Goal: Information Seeking & Learning: Learn about a topic

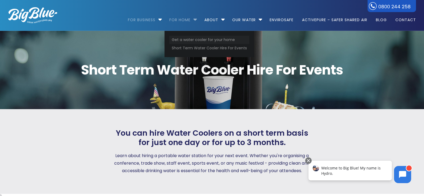
click at [188, 40] on link "Get a water cooler for your home" at bounding box center [209, 40] width 80 height 8
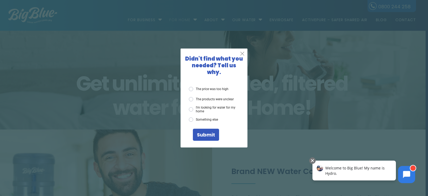
click at [242, 56] on span "X" at bounding box center [242, 53] width 5 height 7
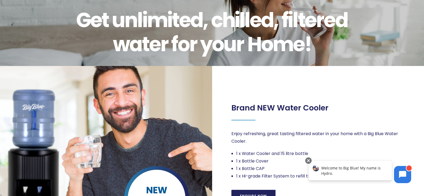
scroll to position [107, 0]
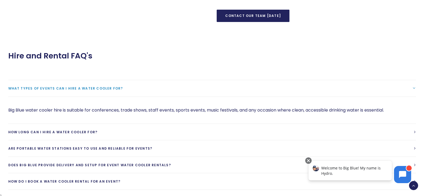
scroll to position [402, 0]
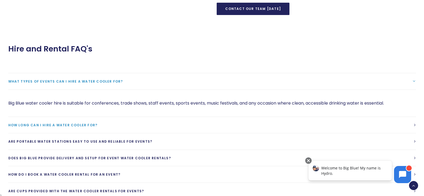
click at [58, 125] on span "How long can I hire a water cooler for?" at bounding box center [52, 125] width 89 height 5
